Goal: Navigation & Orientation: Find specific page/section

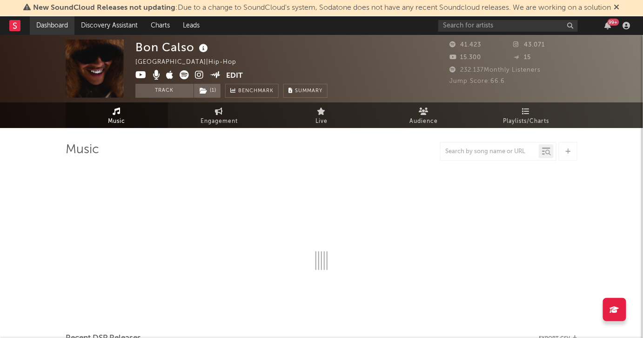
click at [55, 24] on link "Dashboard" at bounding box center [52, 25] width 45 height 19
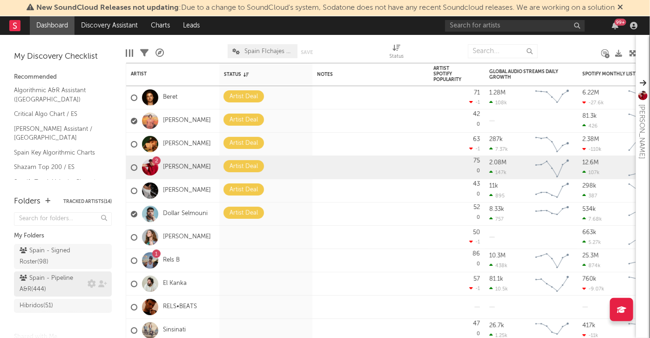
click at [43, 286] on div "Spain - Pipeline A&R ( 444 )" at bounding box center [53, 284] width 66 height 22
